Goal: Browse casually: Explore the website without a specific task or goal

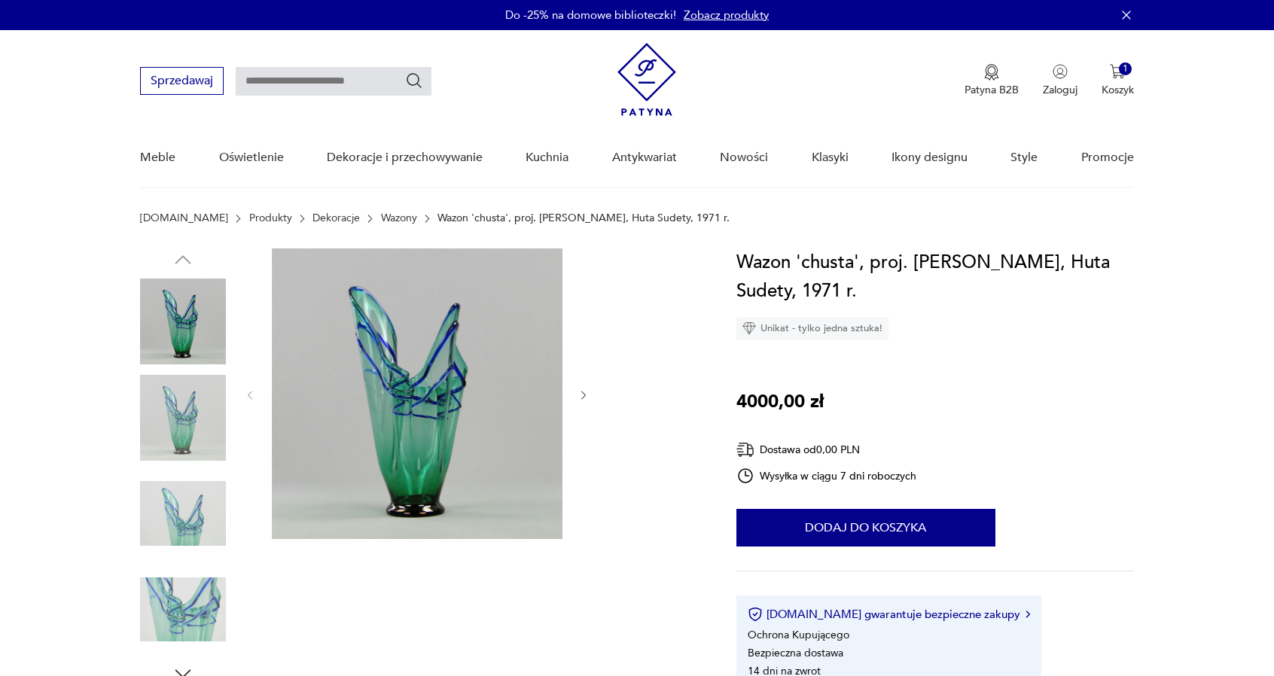
click at [914, 484] on div "Wysyłka w ciągu 7 dni roboczych" at bounding box center [826, 476] width 181 height 18
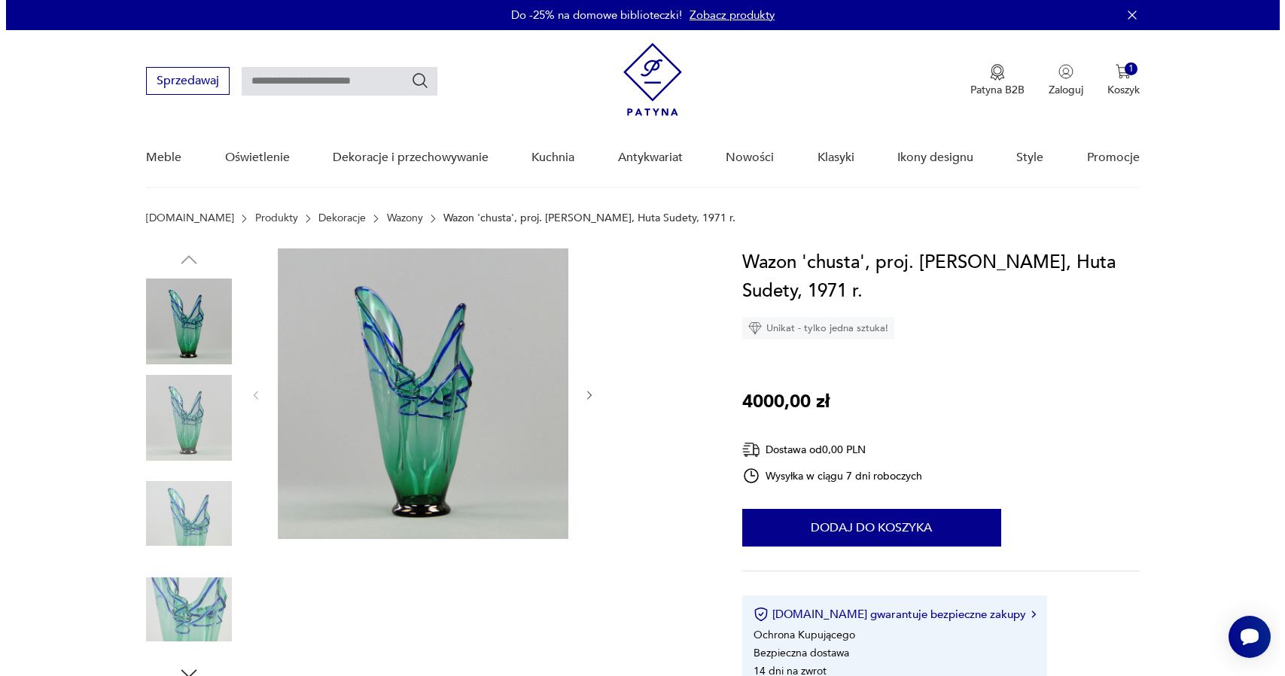
scroll to position [8, 0]
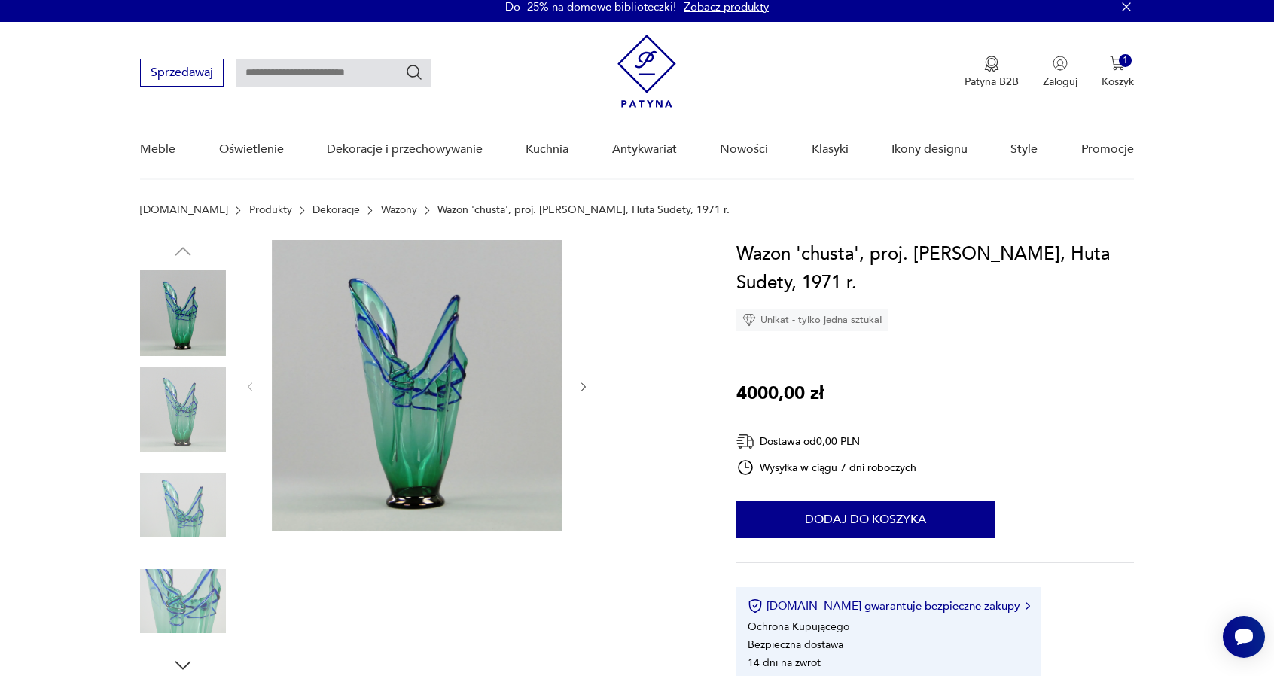
click at [468, 270] on img at bounding box center [417, 385] width 291 height 291
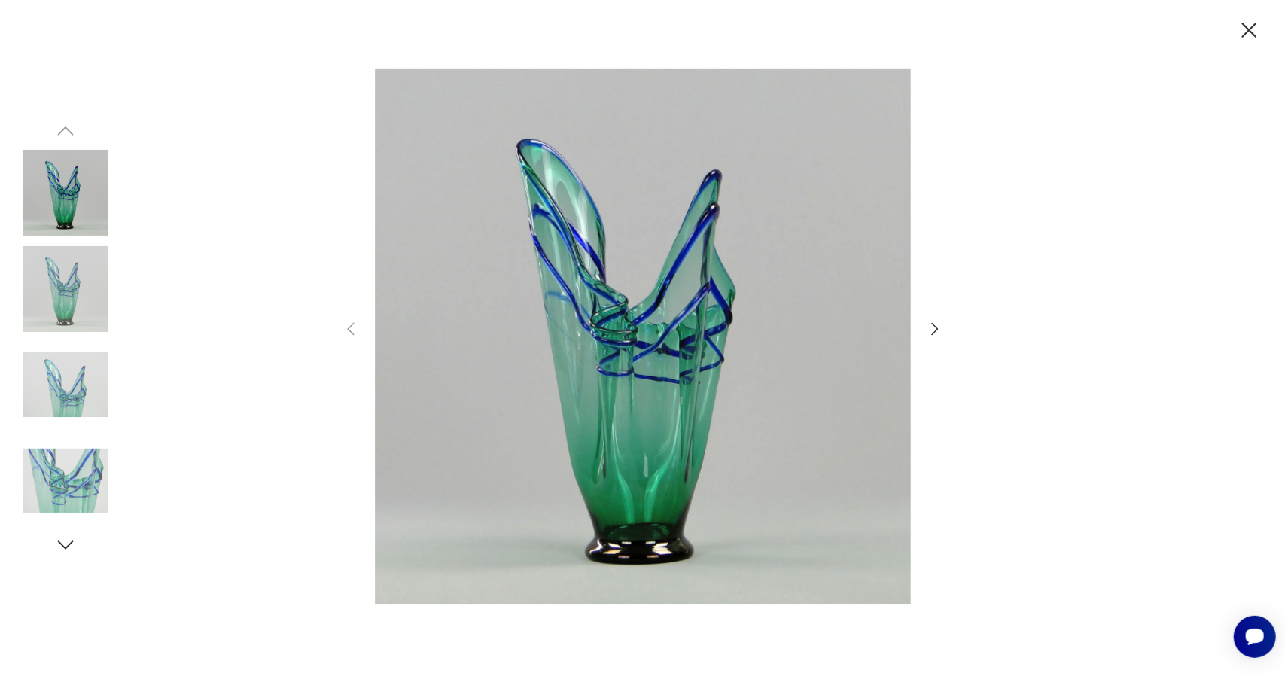
click at [935, 328] on icon "button" at bounding box center [934, 329] width 7 height 12
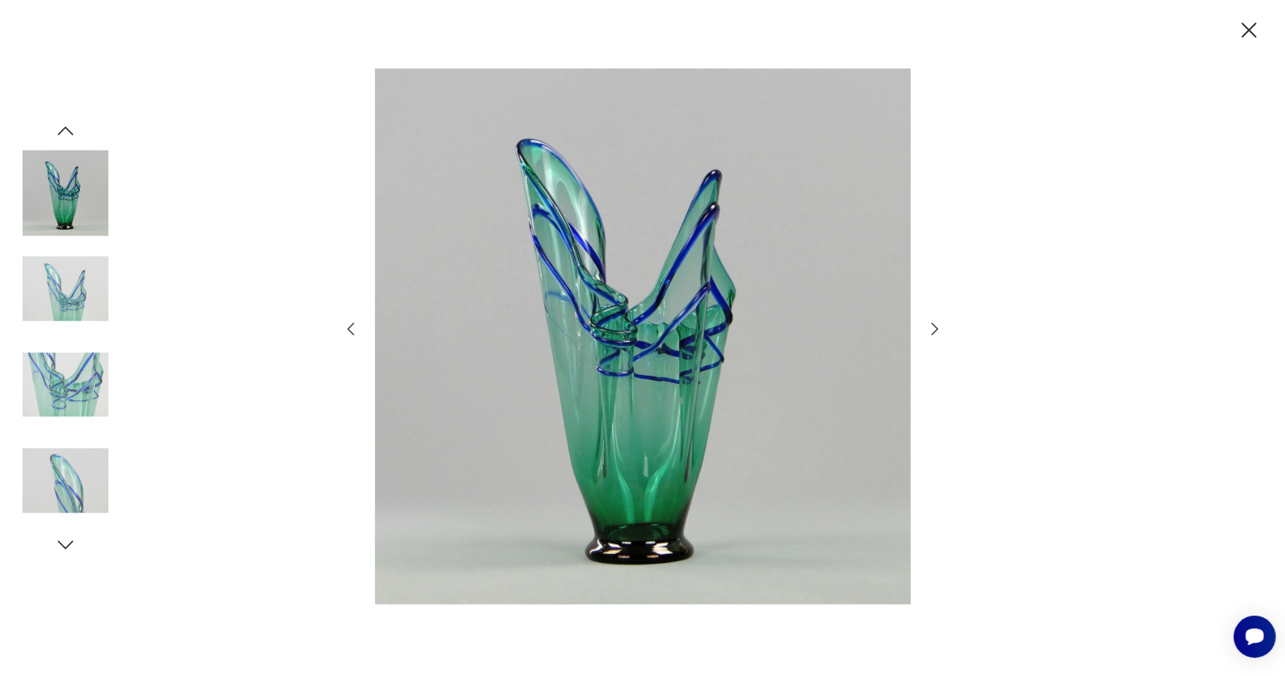
click at [935, 328] on icon "button" at bounding box center [934, 329] width 7 height 12
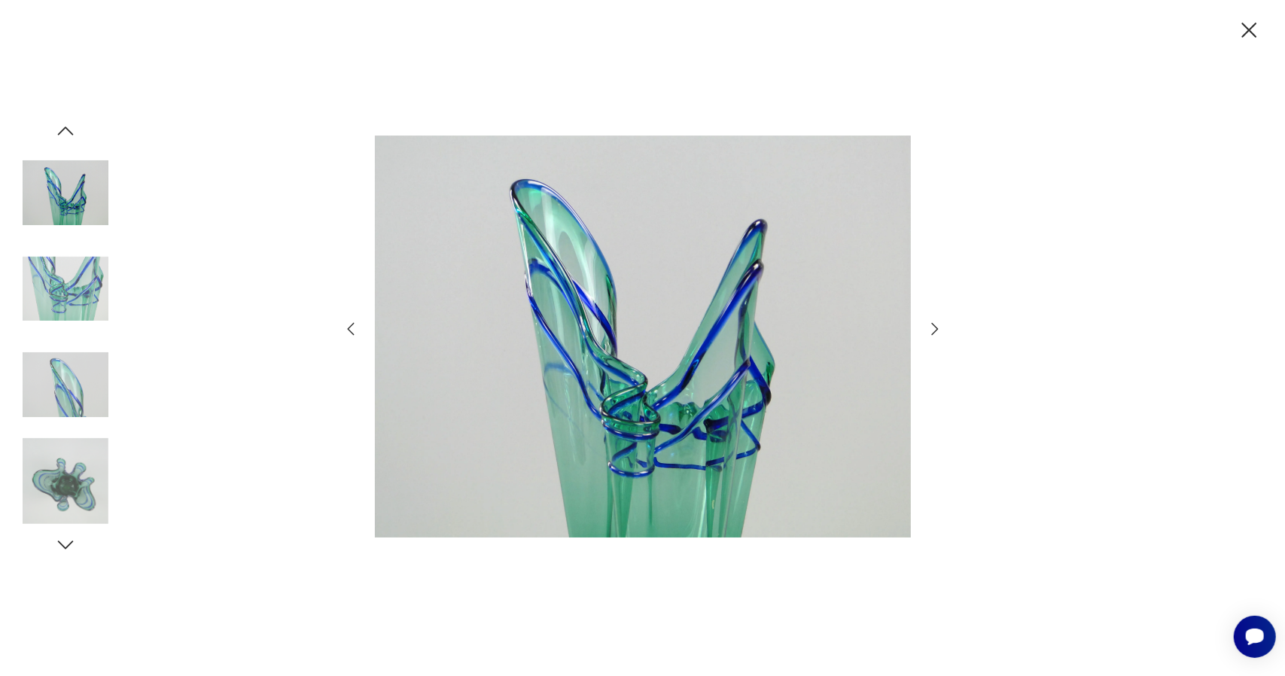
click at [935, 328] on icon "button" at bounding box center [934, 329] width 7 height 12
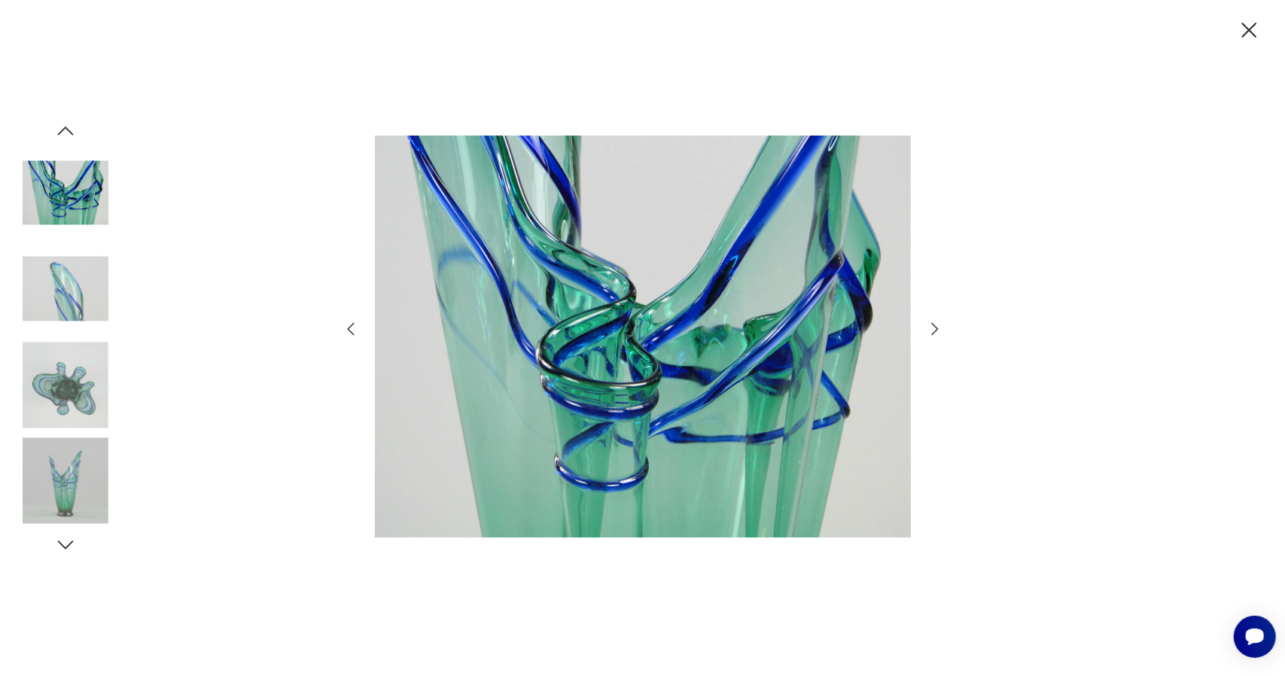
click at [935, 328] on icon "button" at bounding box center [934, 329] width 7 height 12
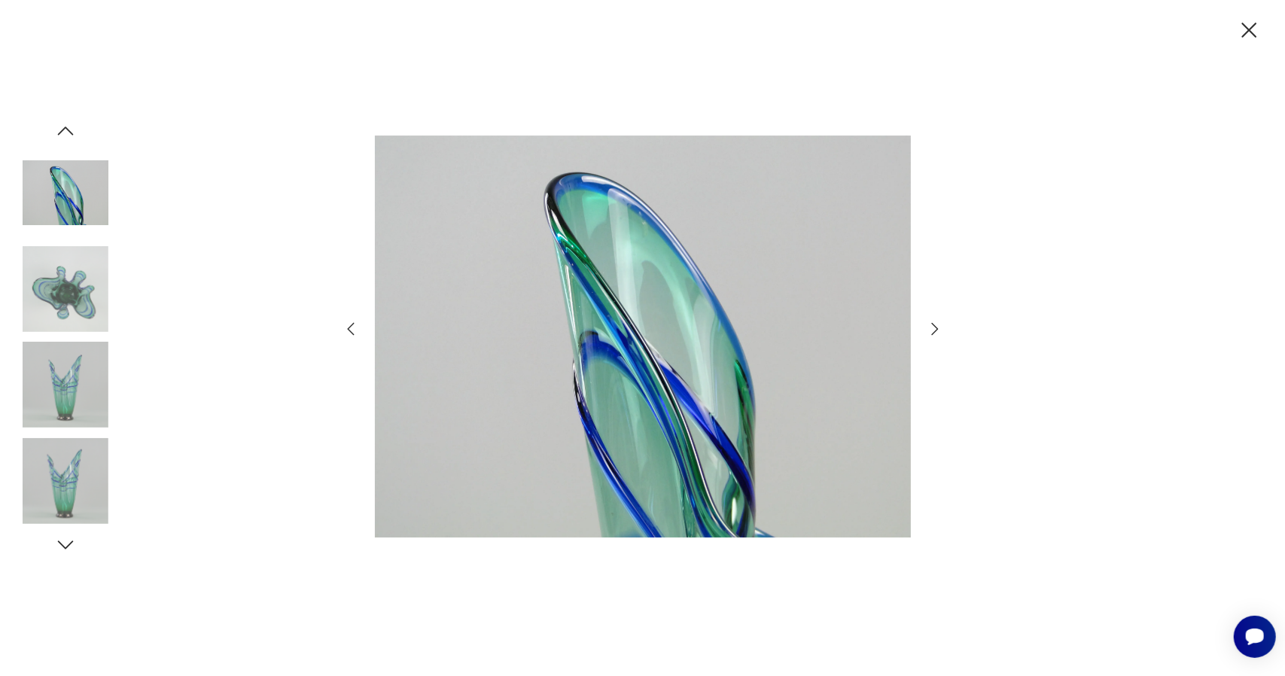
click at [54, 299] on img at bounding box center [66, 289] width 86 height 86
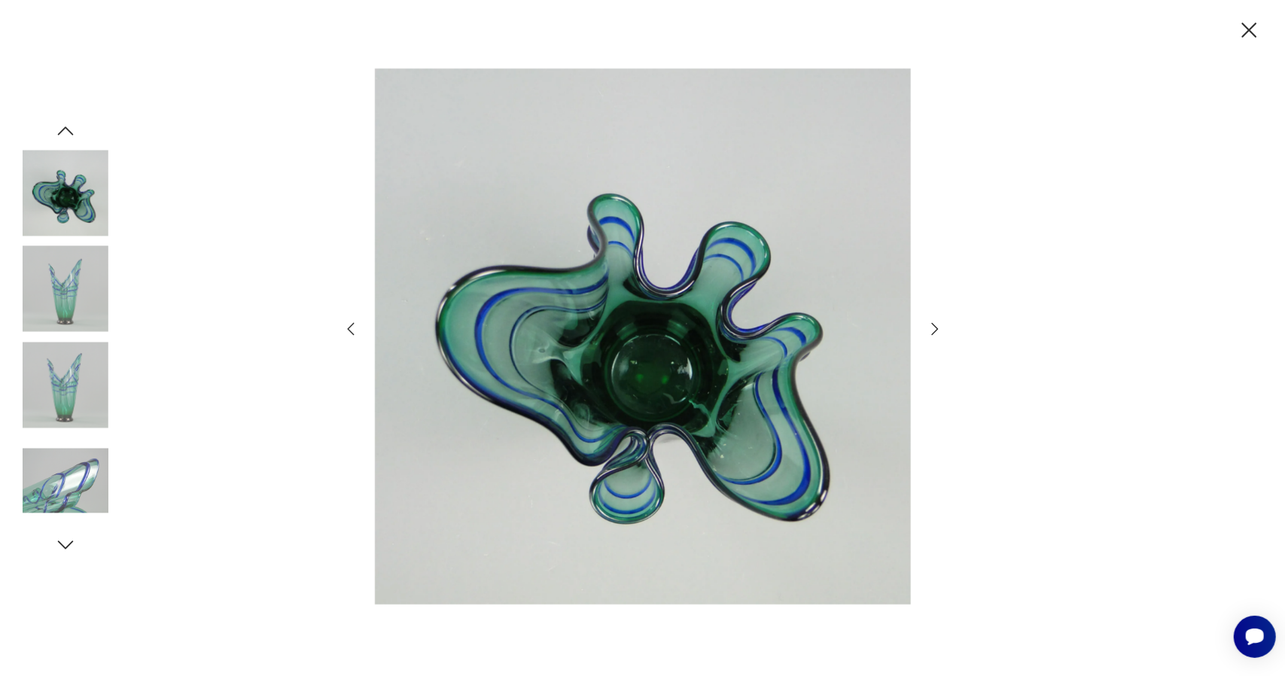
click at [938, 328] on icon "button" at bounding box center [935, 329] width 18 height 18
